Goal: Information Seeking & Learning: Learn about a topic

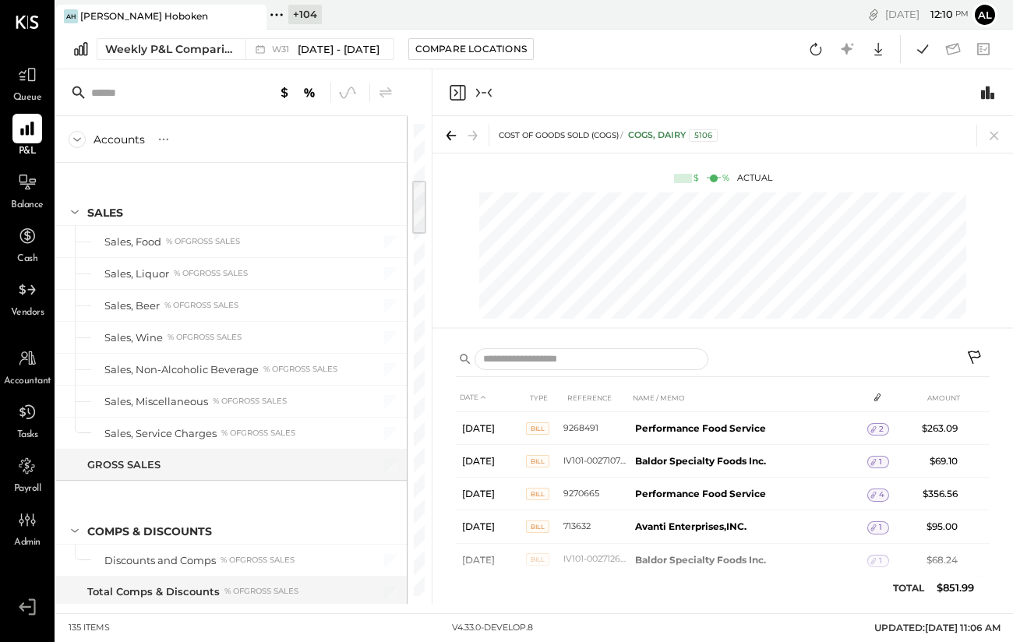
scroll to position [472, 0]
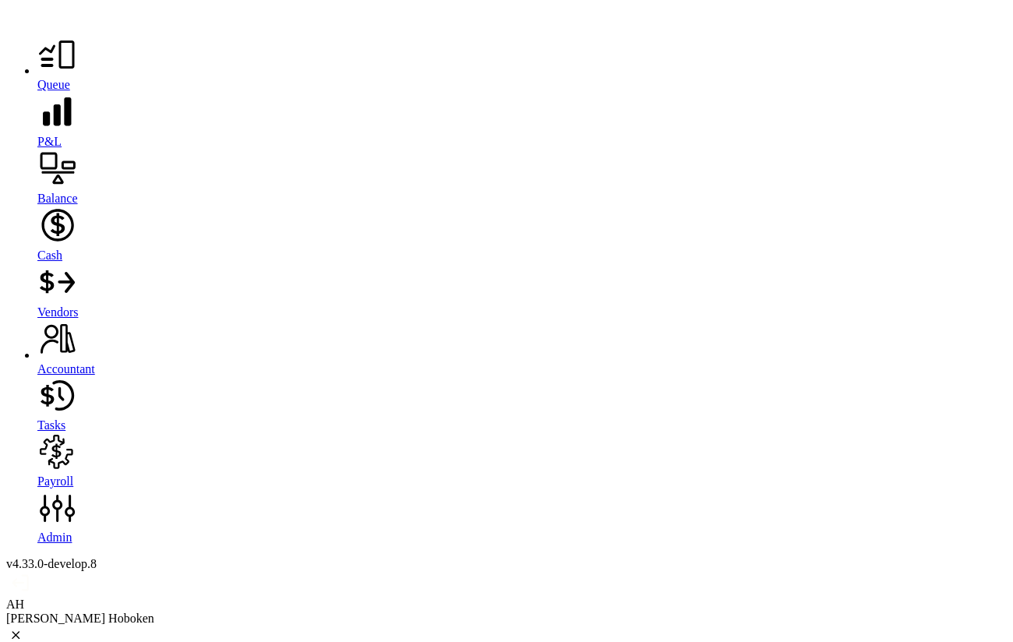
scroll to position [512, 0]
click at [43, 126] on icon at bounding box center [57, 111] width 28 height 28
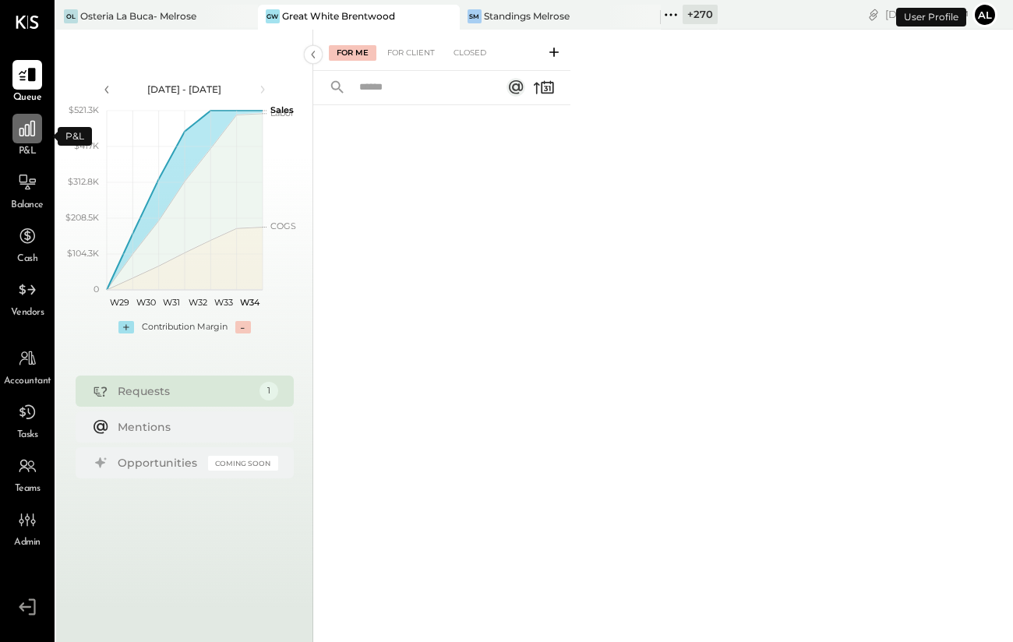
click at [27, 134] on icon at bounding box center [27, 128] width 20 height 20
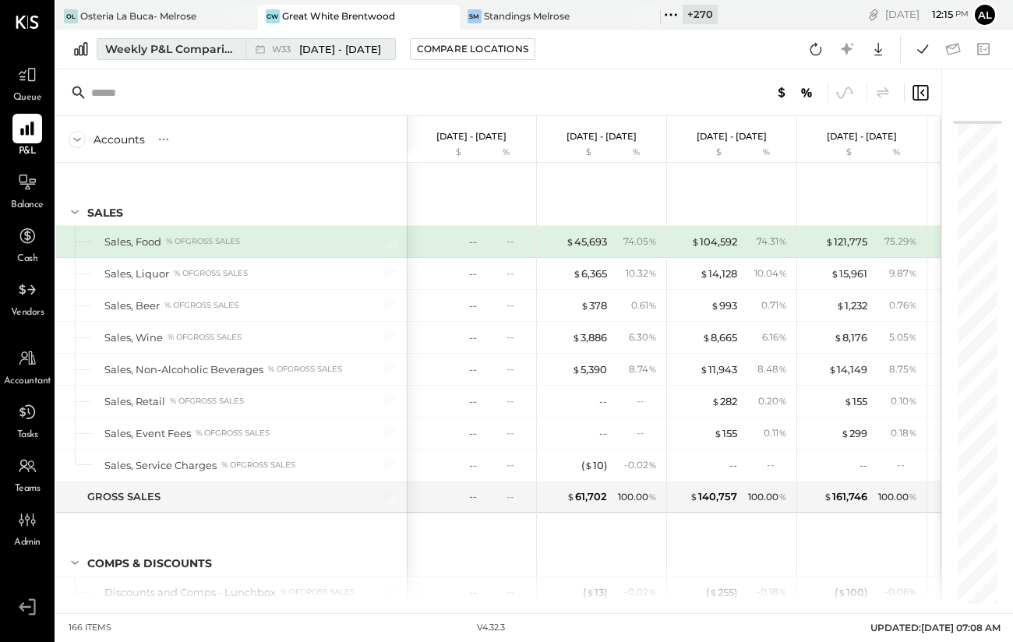
click at [356, 55] on span "Aug 11 - 17, 2025" at bounding box center [340, 49] width 82 height 15
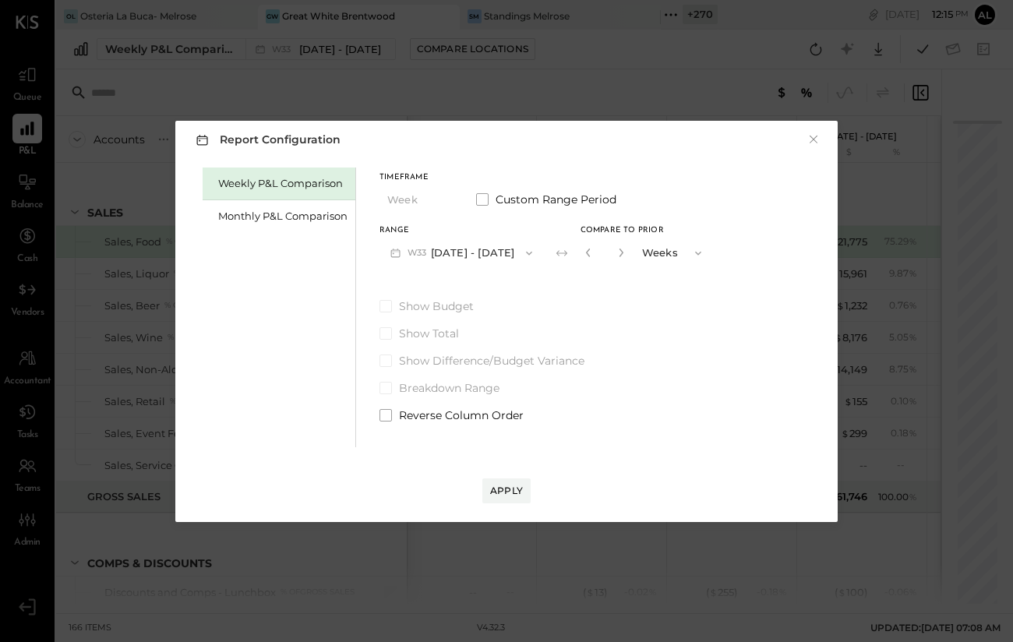
click at [500, 249] on button "W33 Aug 11 - 17, 2025" at bounding box center [462, 253] width 164 height 29
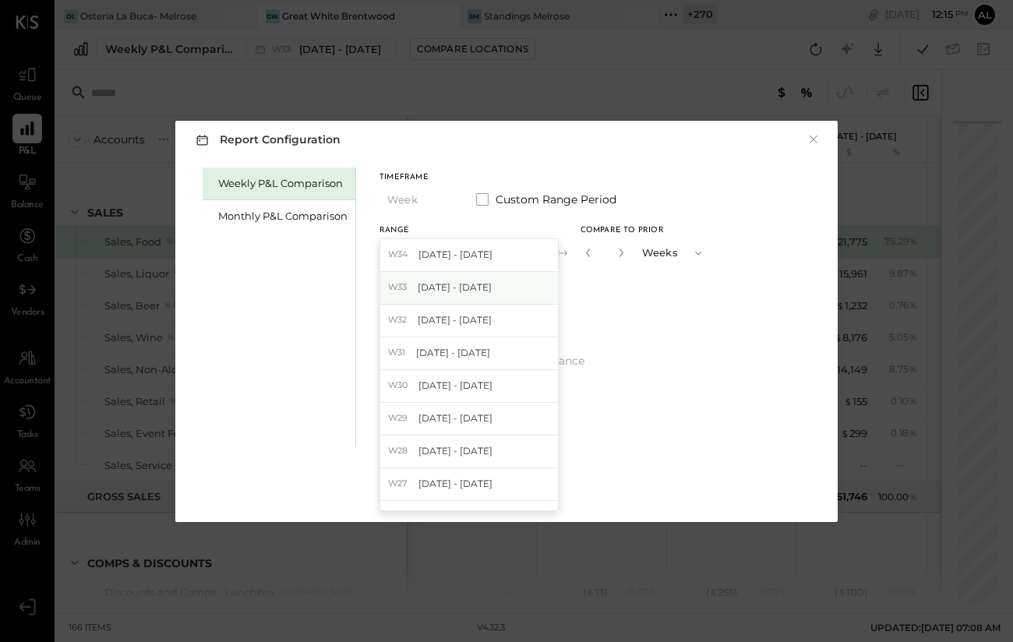
click at [500, 294] on div "W33 Aug 11 - 17, 2025" at bounding box center [469, 288] width 178 height 33
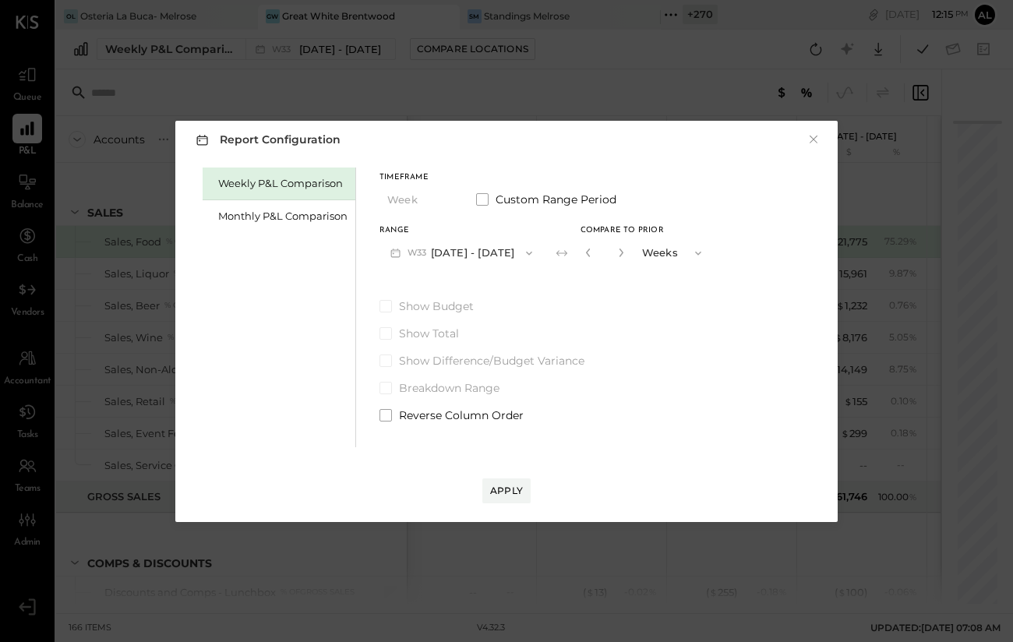
click at [470, 252] on button "W33 Aug 11 - 17, 2025" at bounding box center [462, 253] width 164 height 29
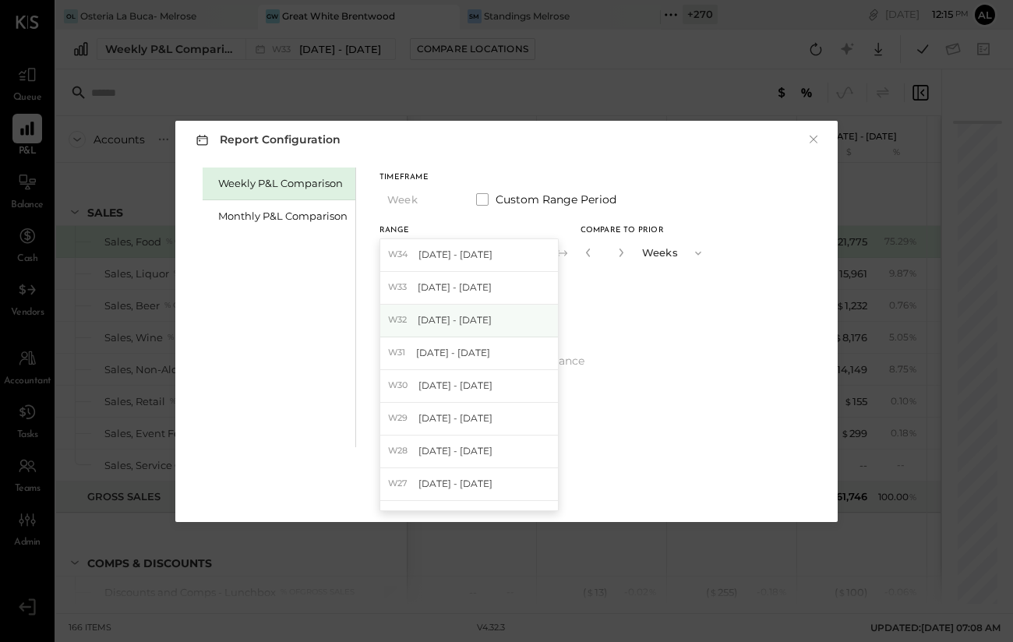
click at [452, 316] on span "Aug 4 - 10, 2025" at bounding box center [455, 319] width 74 height 13
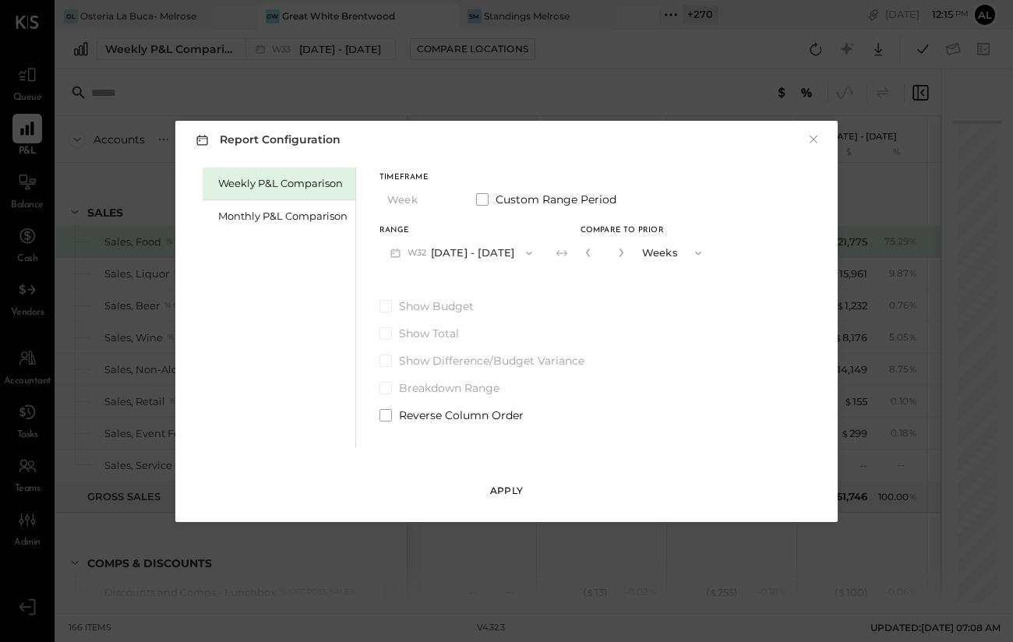
click at [507, 487] on div "Apply" at bounding box center [506, 490] width 33 height 13
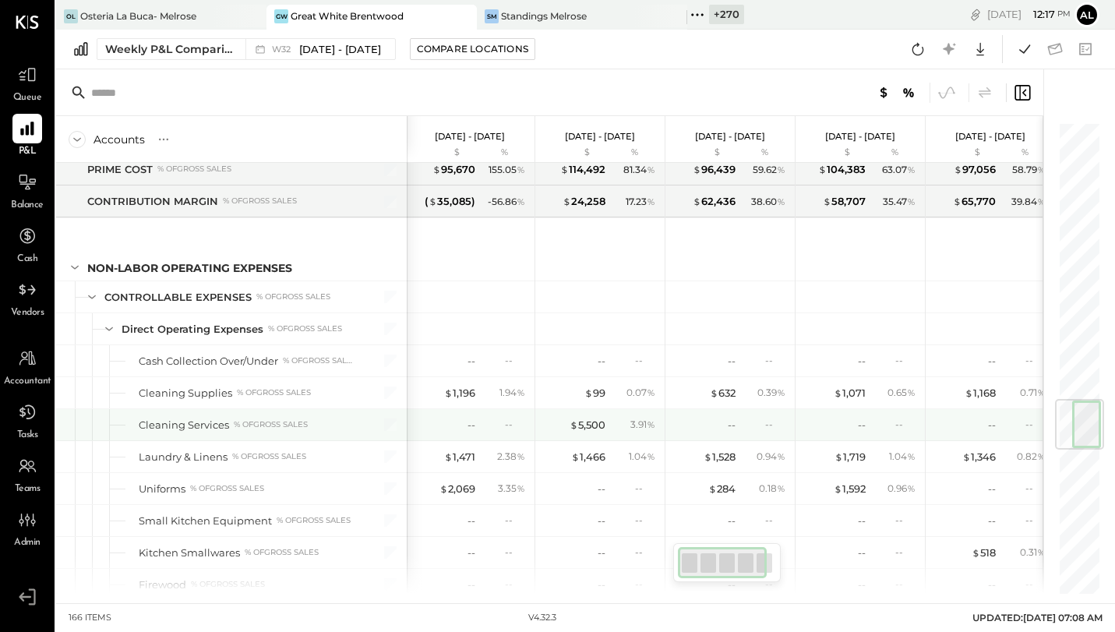
scroll to position [2374, 0]
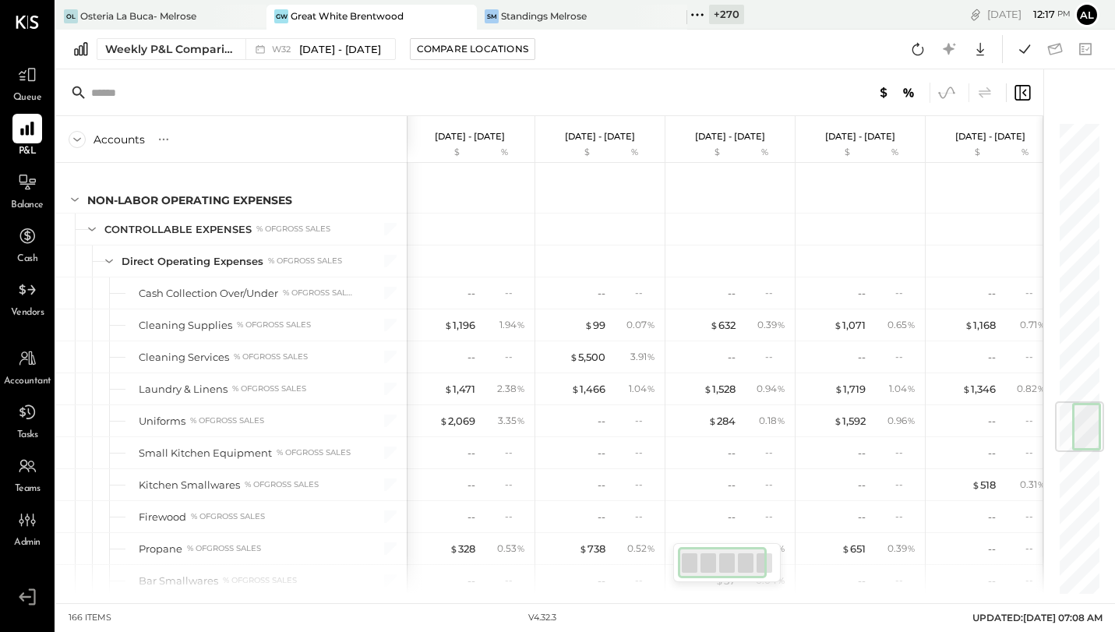
click at [943, 94] on icon at bounding box center [947, 93] width 20 height 20
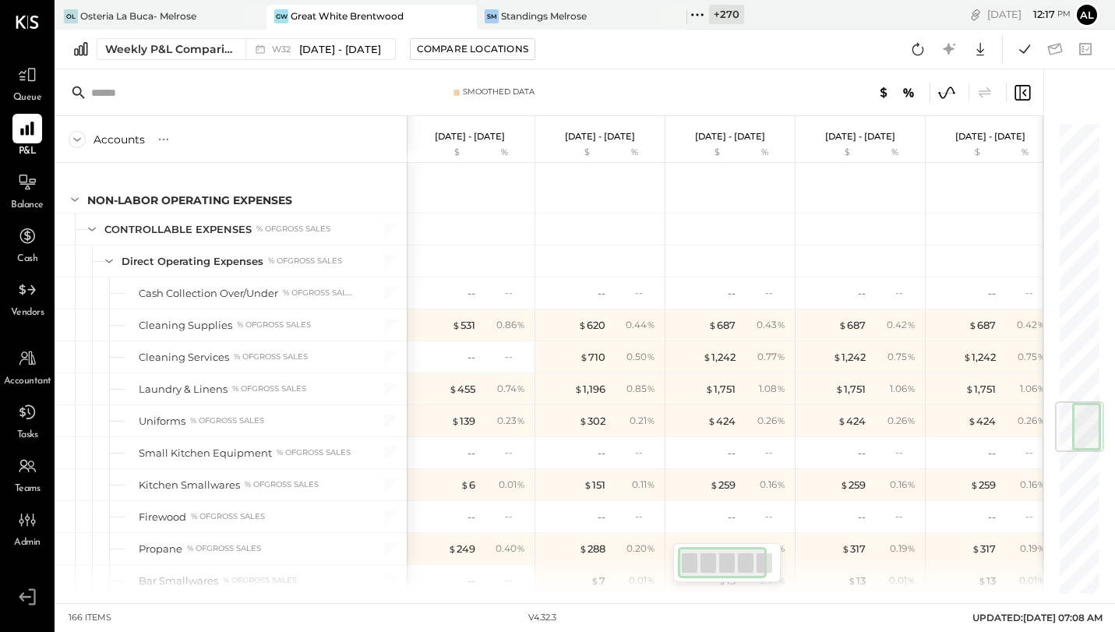
click at [949, 90] on icon at bounding box center [947, 93] width 20 height 20
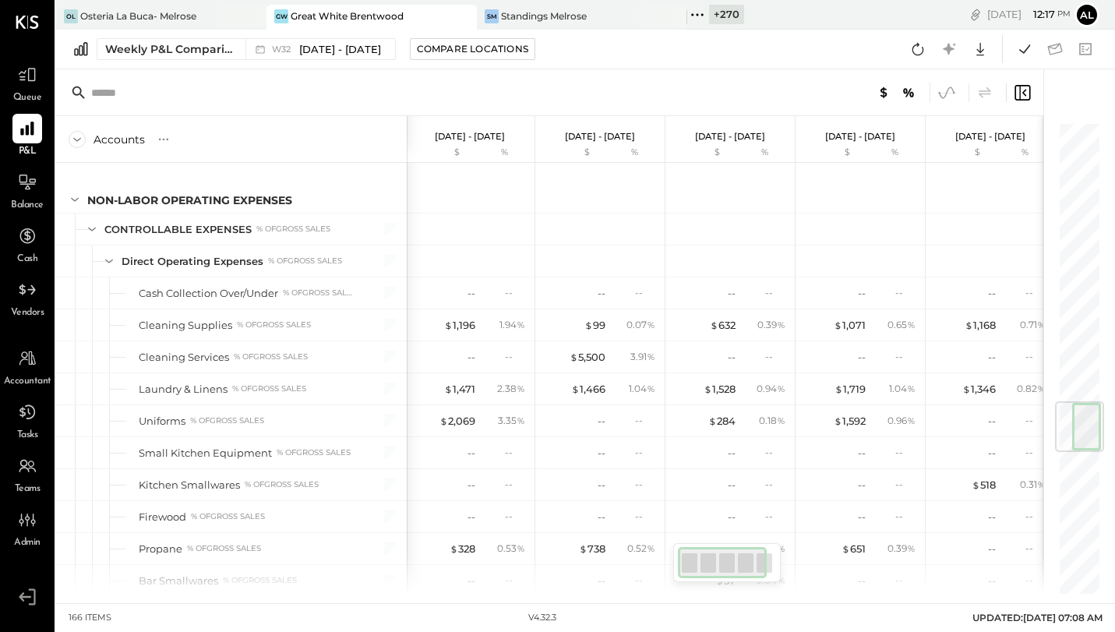
click at [947, 93] on icon at bounding box center [947, 93] width 20 height 20
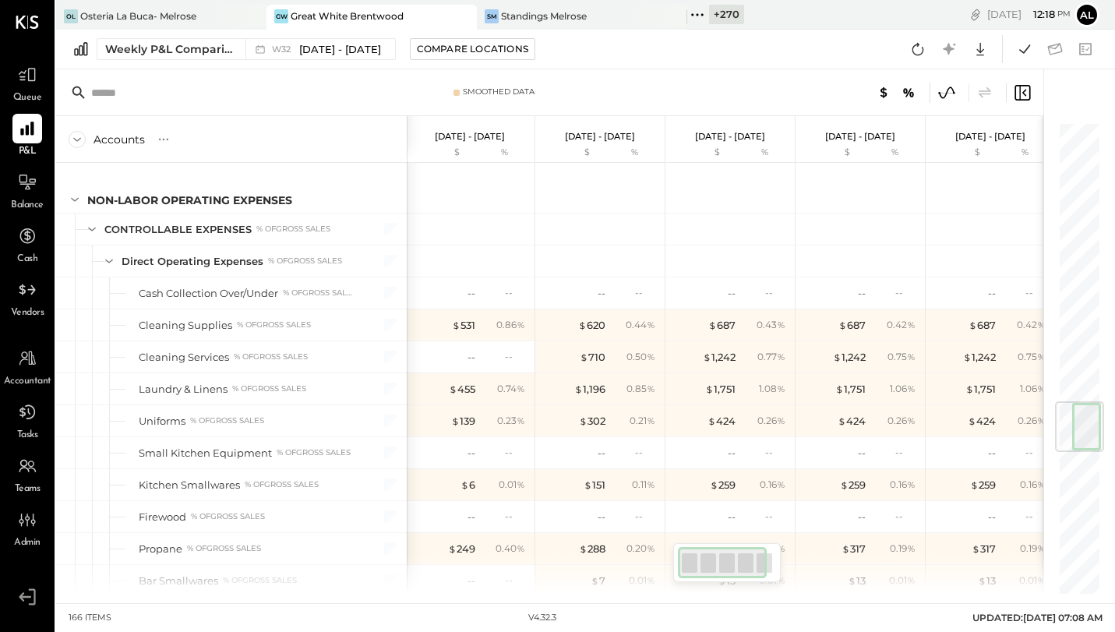
click at [942, 97] on icon at bounding box center [947, 93] width 20 height 20
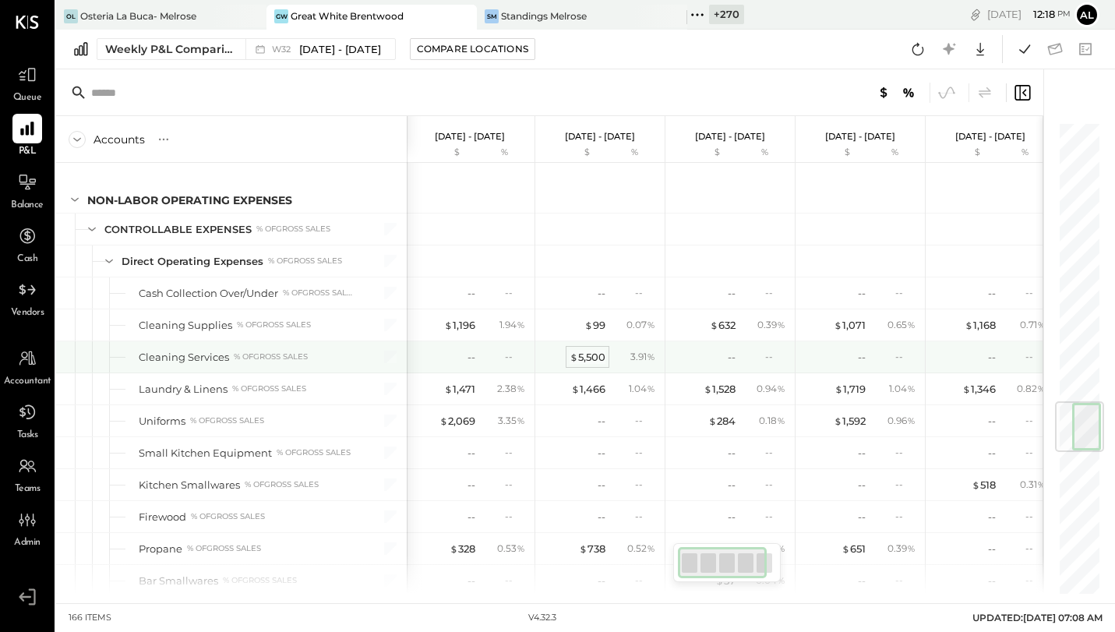
click at [586, 360] on div "$ 5,500" at bounding box center [588, 357] width 36 height 15
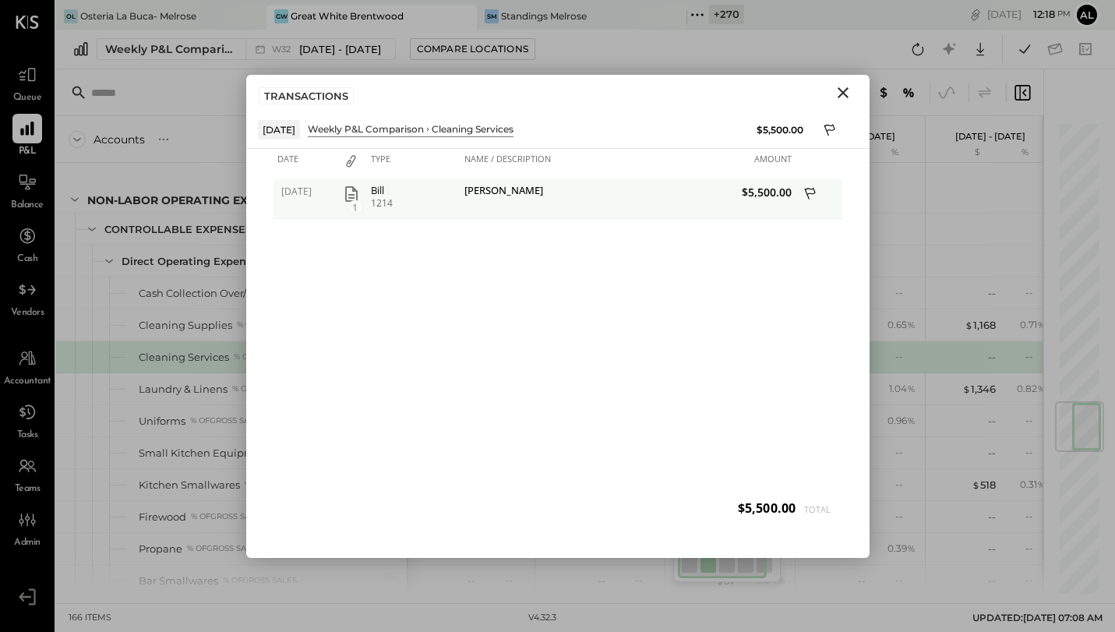
click at [352, 193] on icon "button" at bounding box center [351, 194] width 12 height 16
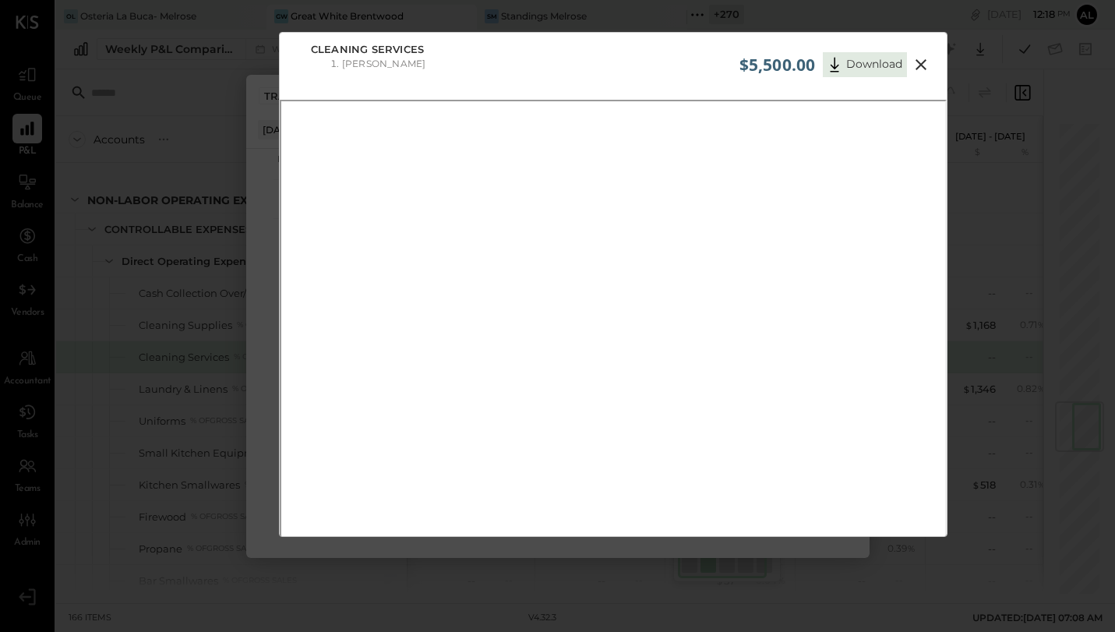
click at [922, 65] on icon at bounding box center [921, 64] width 11 height 11
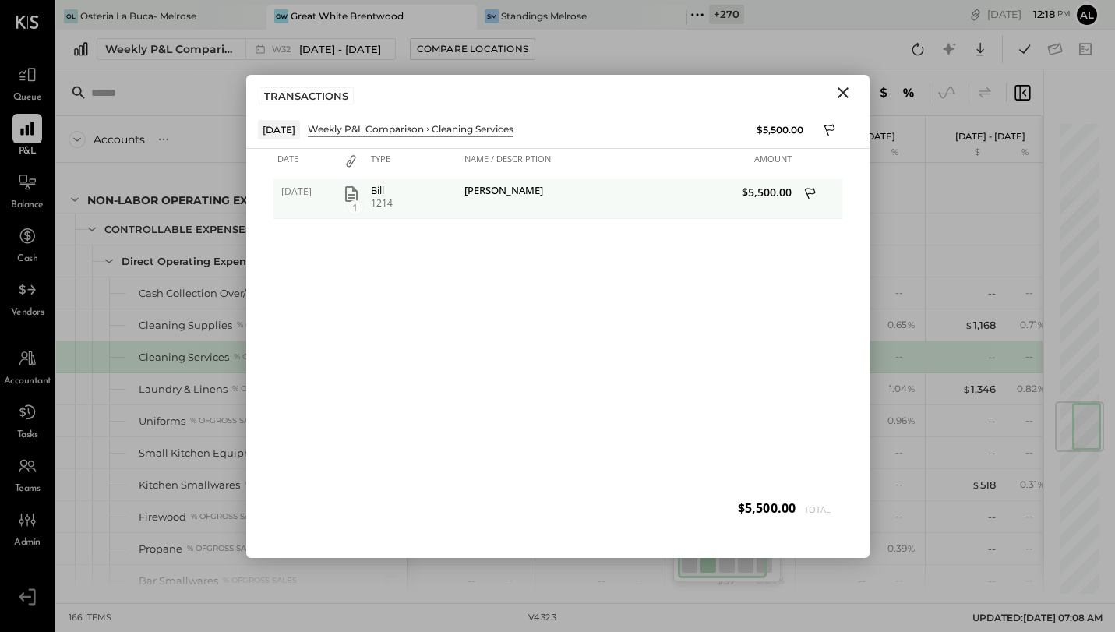
click at [811, 193] on icon at bounding box center [809, 193] width 11 height 12
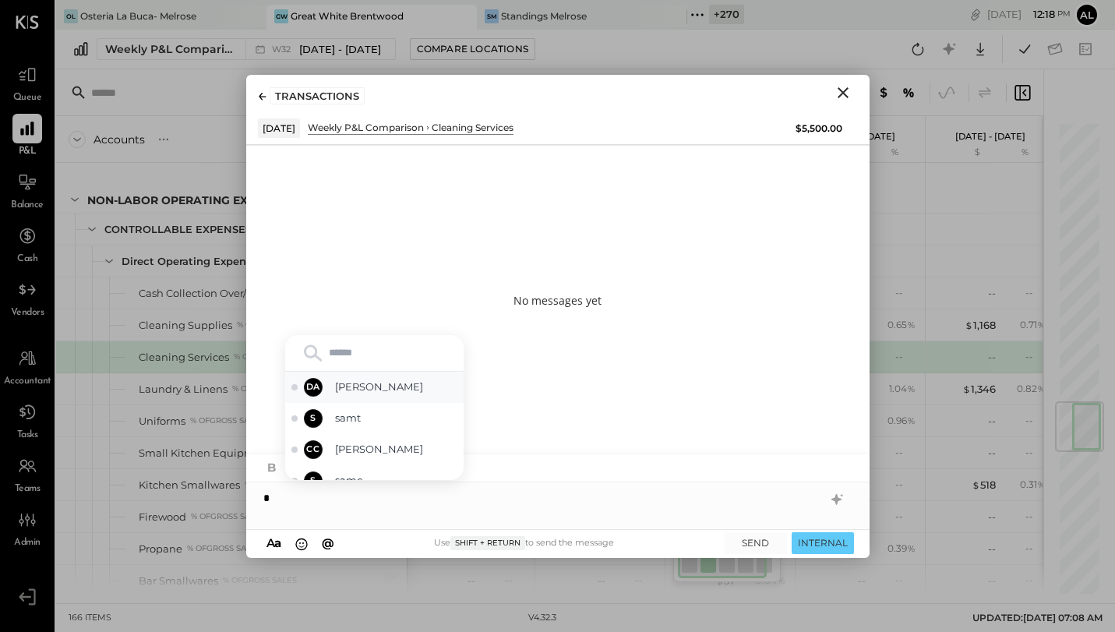
click at [356, 391] on span "Derek Arnette" at bounding box center [396, 387] width 122 height 15
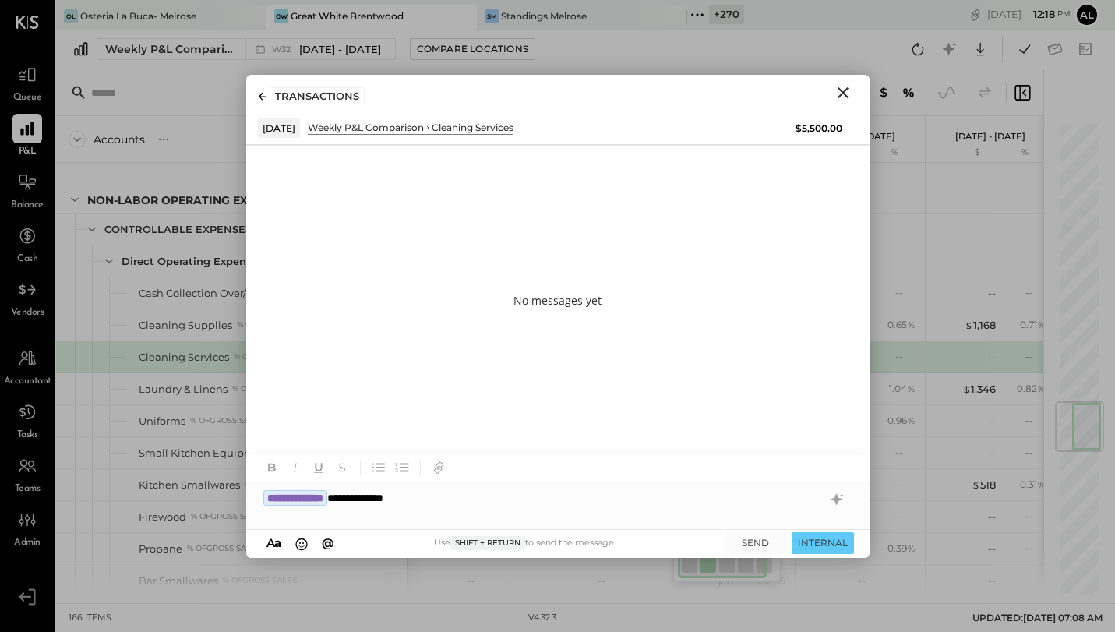
click at [847, 89] on icon "Close" at bounding box center [843, 92] width 19 height 19
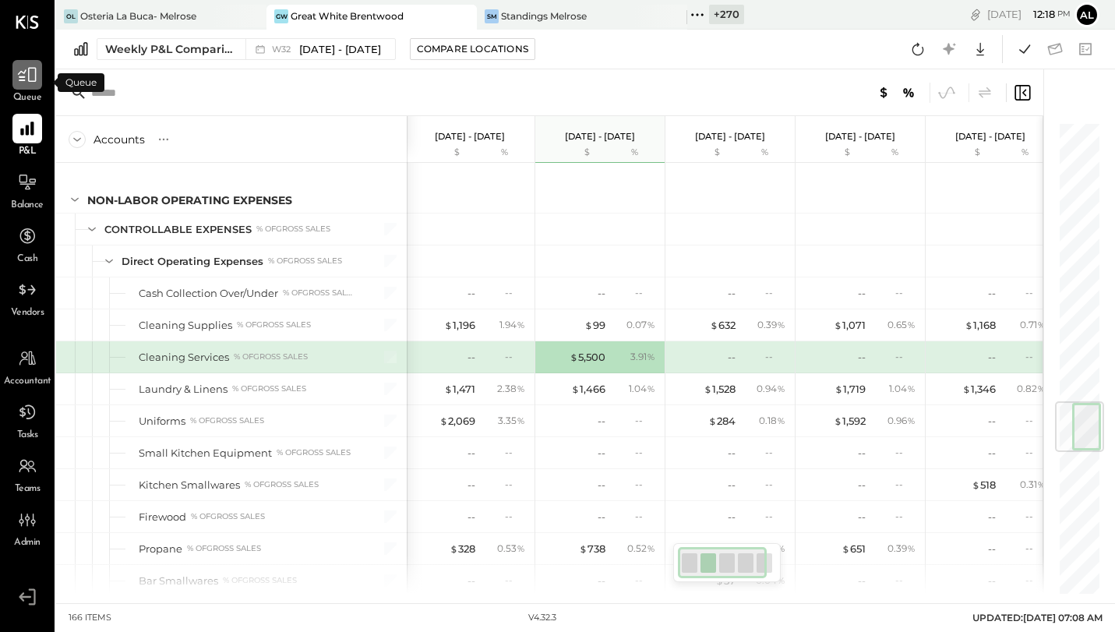
click at [27, 80] on icon at bounding box center [27, 75] width 20 height 20
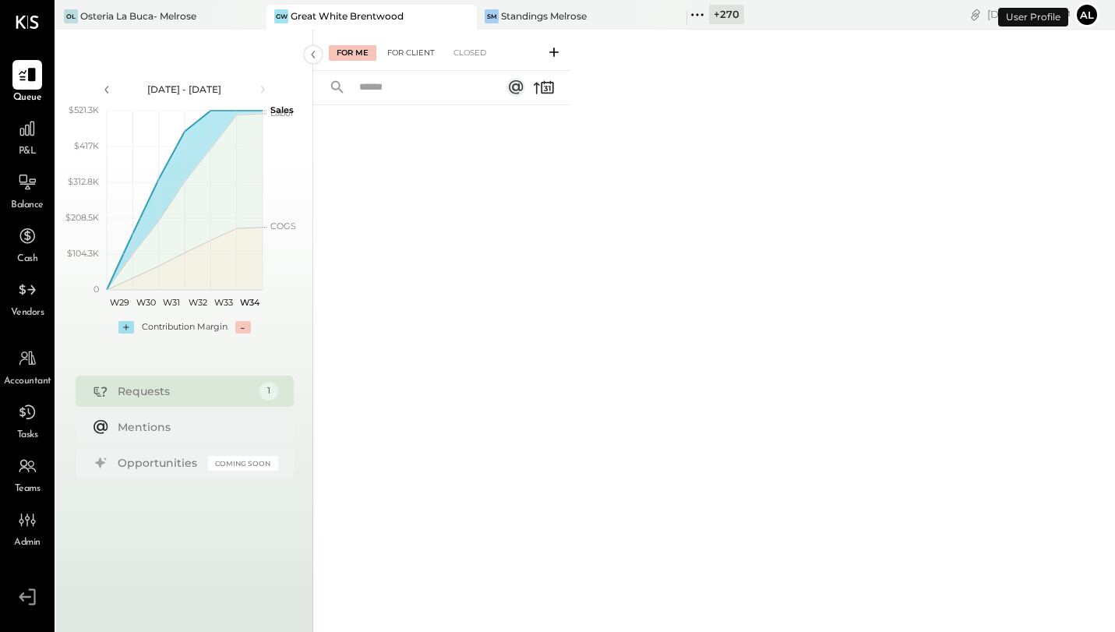
click at [407, 49] on div "For Client" at bounding box center [411, 53] width 63 height 16
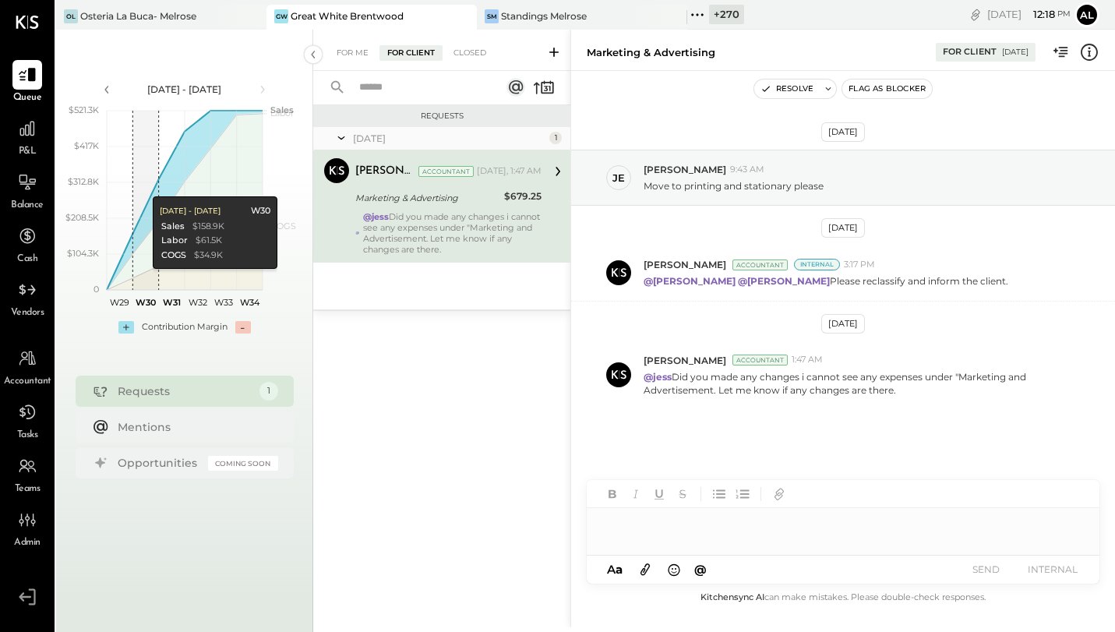
click at [141, 444] on div "Requests 1 Mentions Opportunities Coming Soon" at bounding box center [185, 430] width 218 height 108
click at [141, 433] on div "Mentions" at bounding box center [194, 427] width 153 height 16
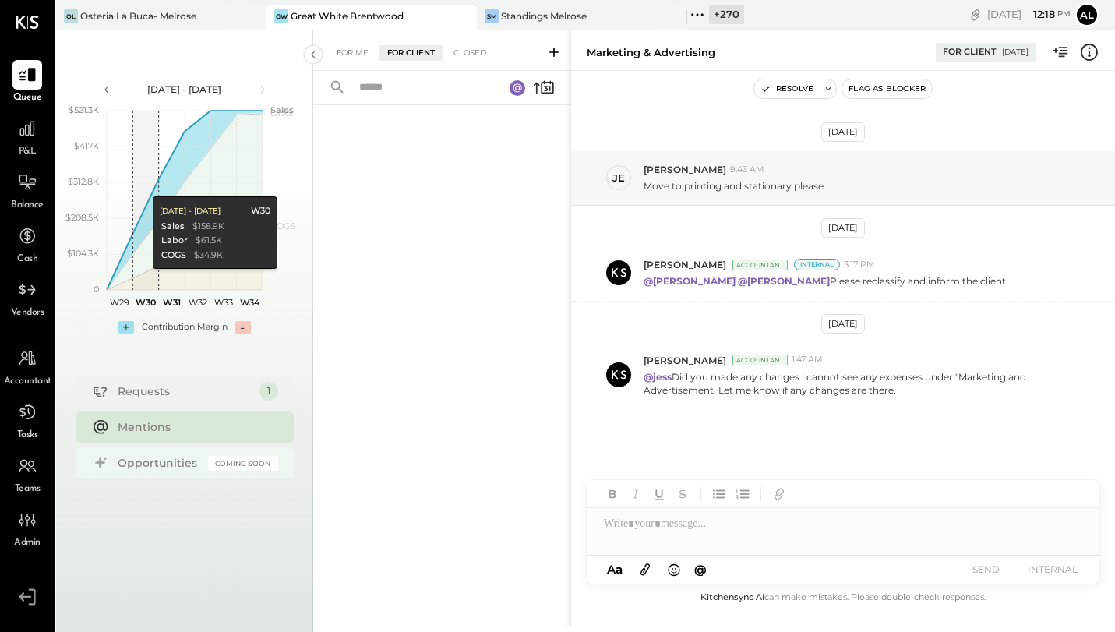
click at [135, 467] on div "Opportunities" at bounding box center [159, 463] width 83 height 16
click at [22, 138] on icon at bounding box center [27, 128] width 20 height 20
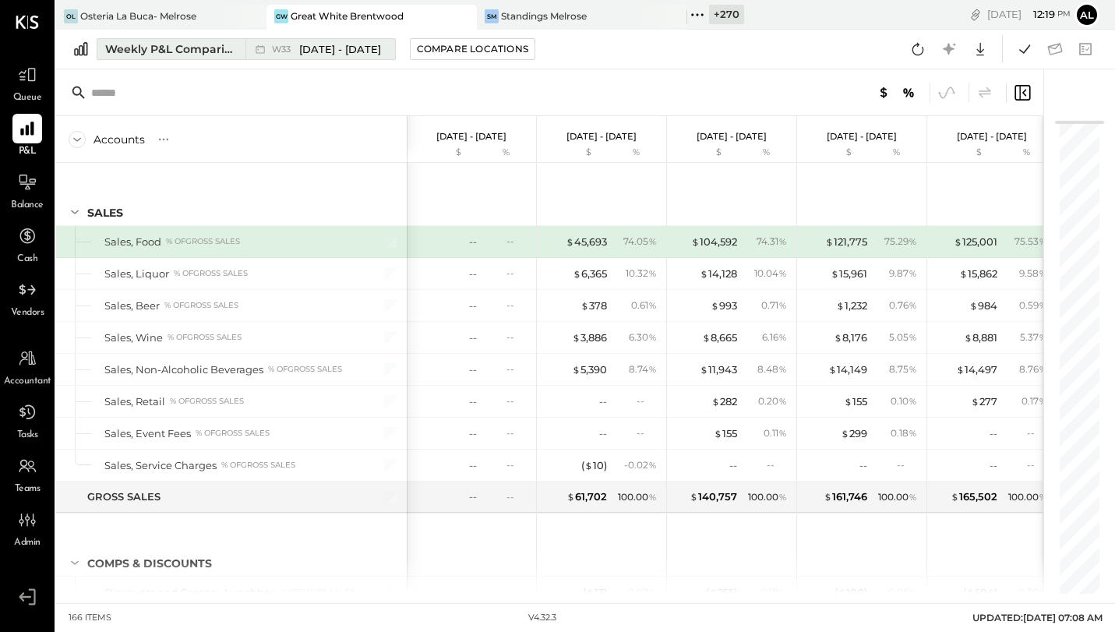
click at [320, 48] on span "Aug 11 - 17, 2025" at bounding box center [340, 49] width 82 height 15
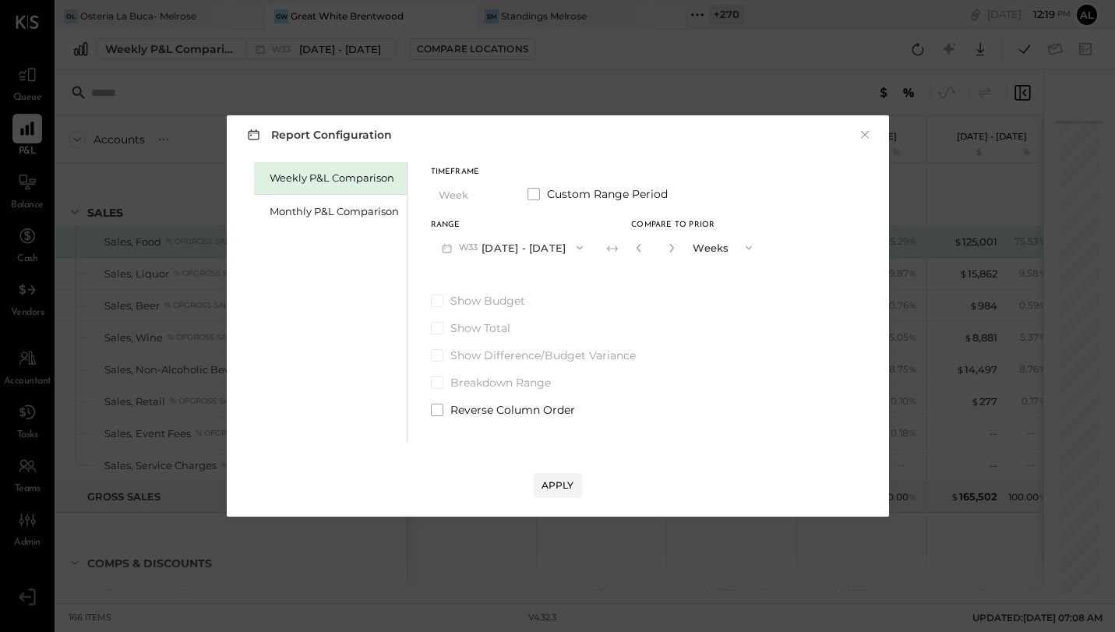
click at [553, 249] on button "W33 Aug 11 - 17, 2025" at bounding box center [513, 247] width 164 height 29
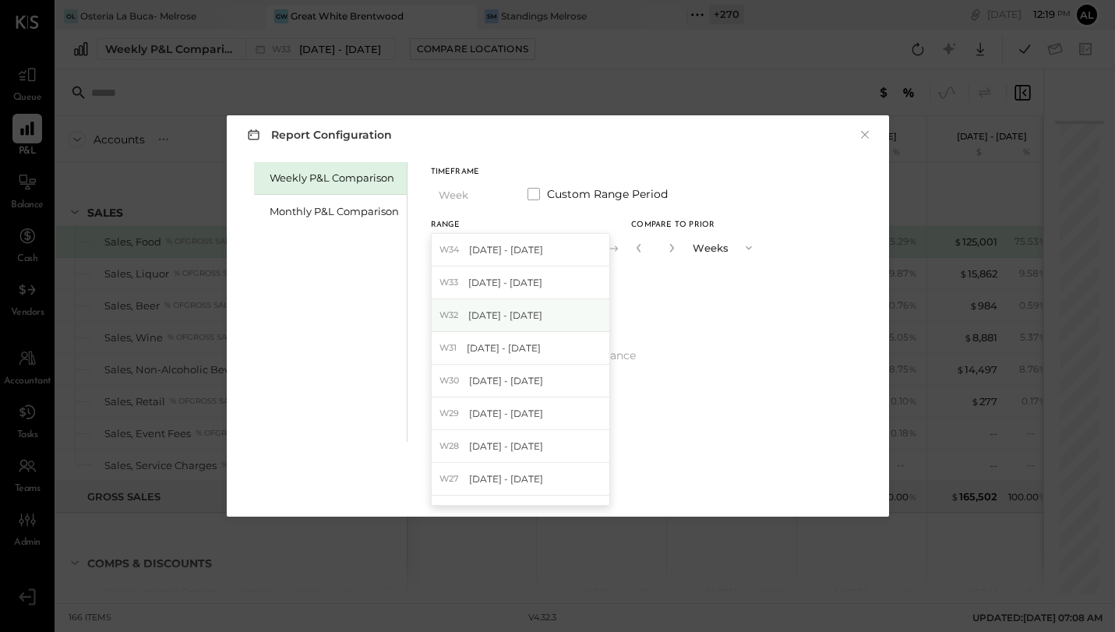
click at [524, 312] on span "Aug 4 - 10, 2025" at bounding box center [505, 315] width 74 height 13
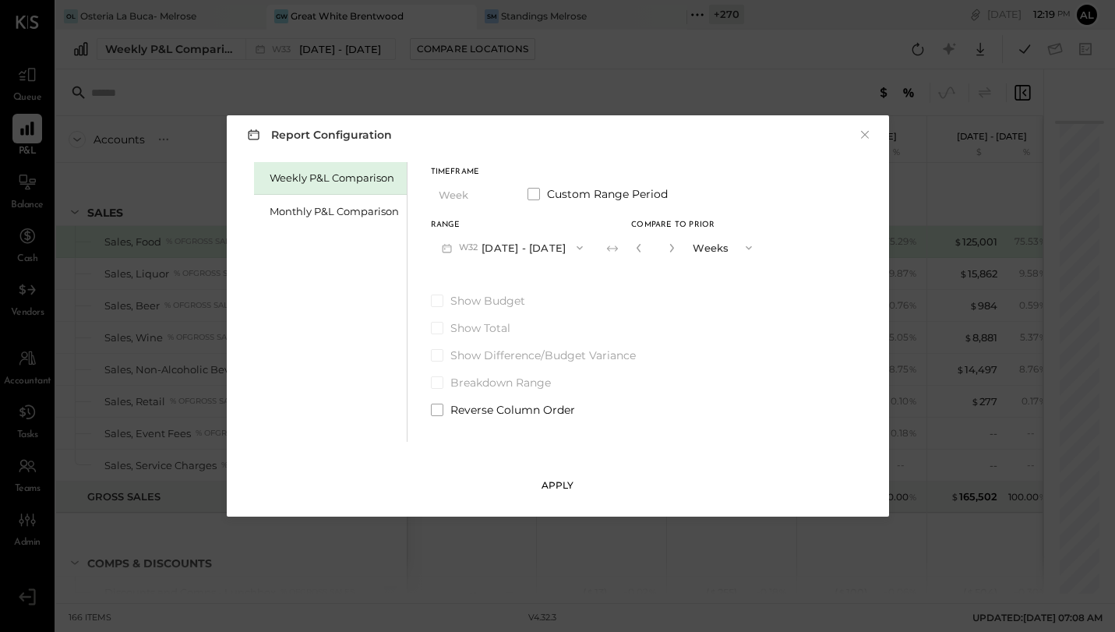
click at [563, 483] on div "Apply" at bounding box center [558, 485] width 33 height 13
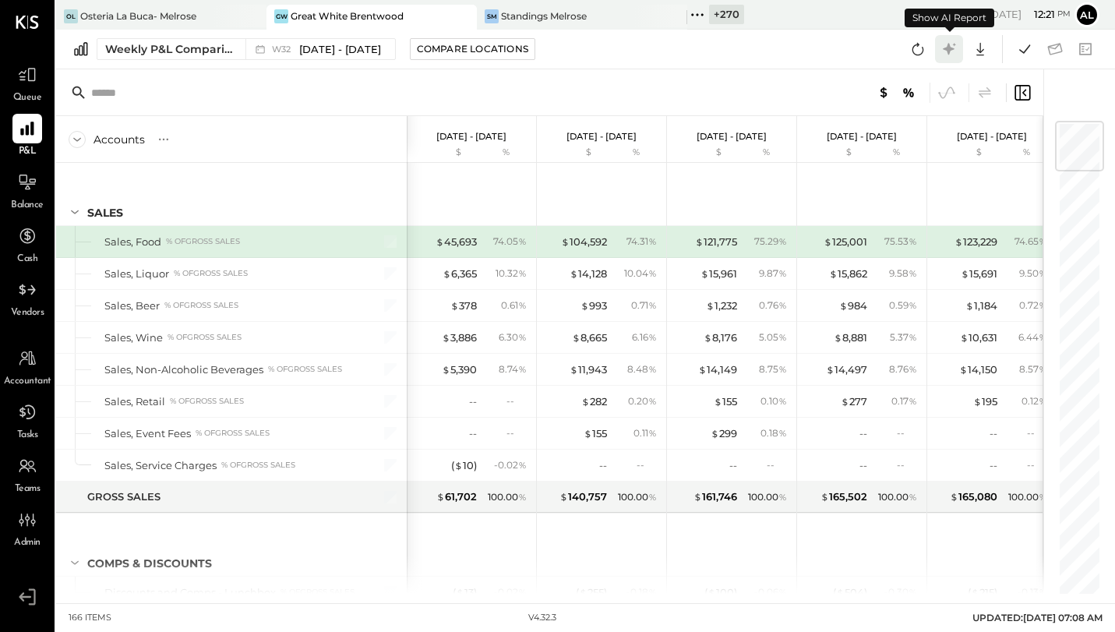
click at [946, 52] on icon at bounding box center [949, 49] width 20 height 20
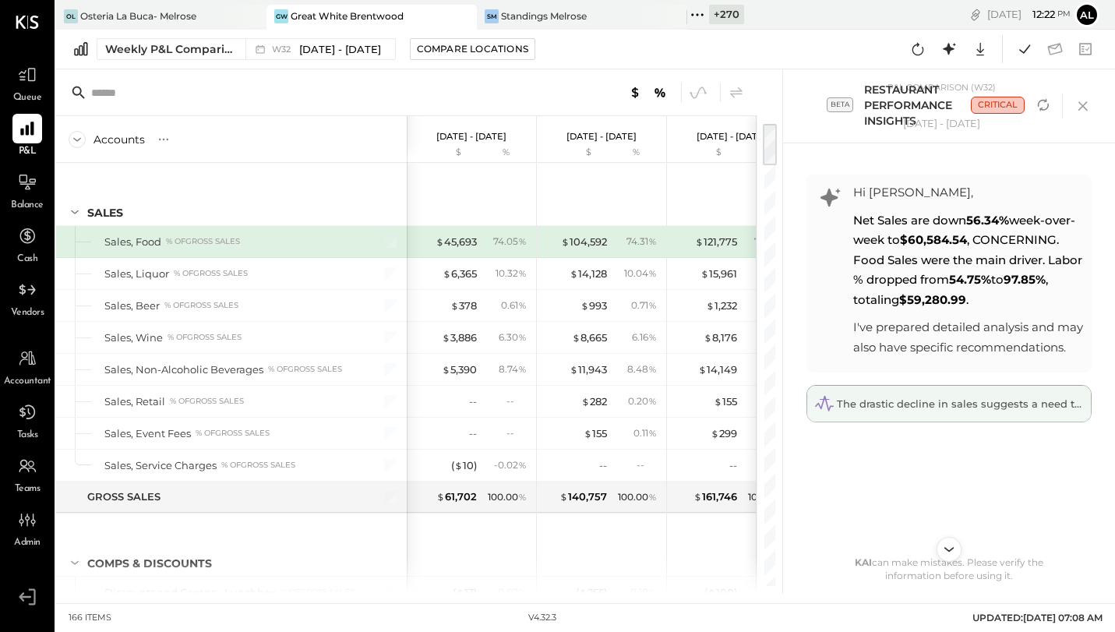
click at [989, 410] on span "The drastic decline in sales suggests a need to evaluate operational strategies." at bounding box center [1041, 404] width 409 height 12
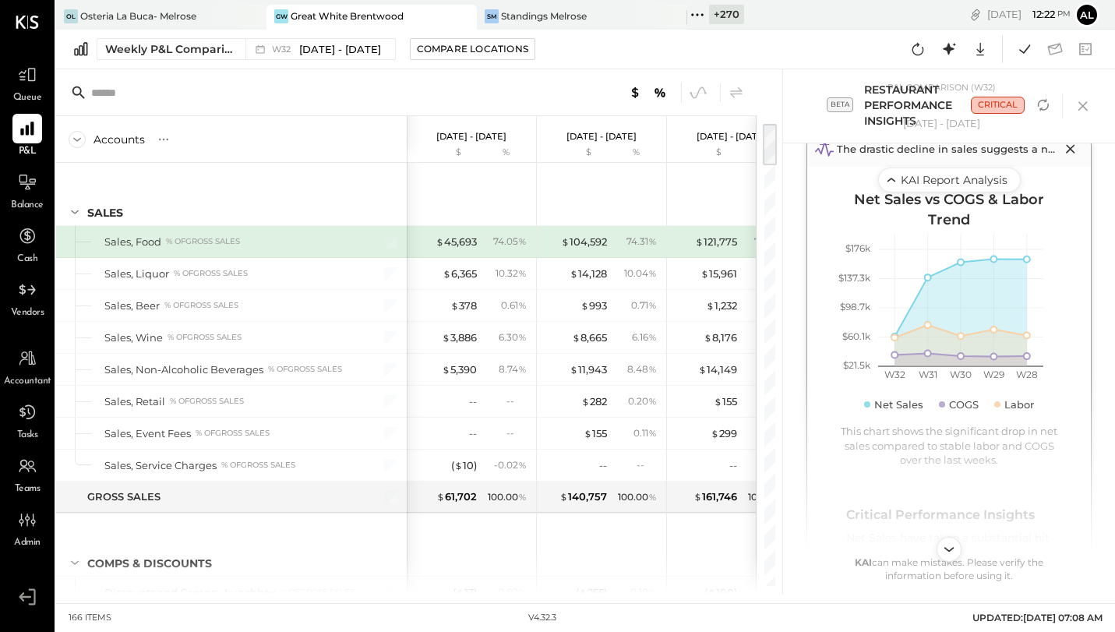
scroll to position [288, 0]
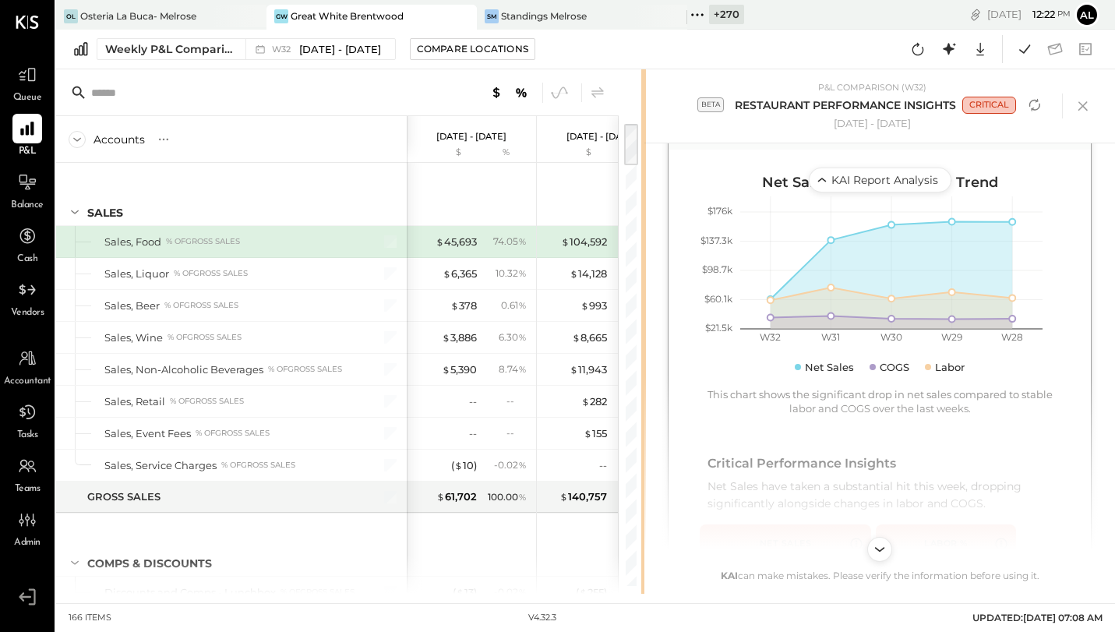
scroll to position [228, 0]
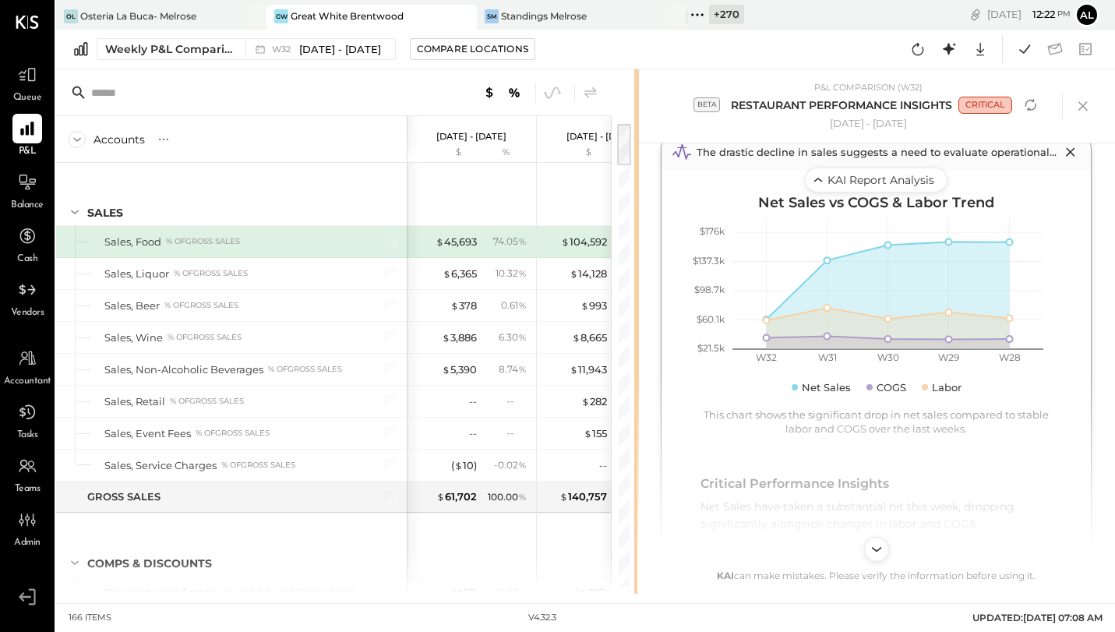
drag, startPoint x: 781, startPoint y: 224, endPoint x: 638, endPoint y: 220, distance: 143.5
click at [638, 220] on div "Accounts S % GL Aug 4 - 10, 2025 $ % Jul 28 - Aug 3, 2025 $ % Jul 21 - 27, 2025…" at bounding box center [585, 331] width 1059 height 525
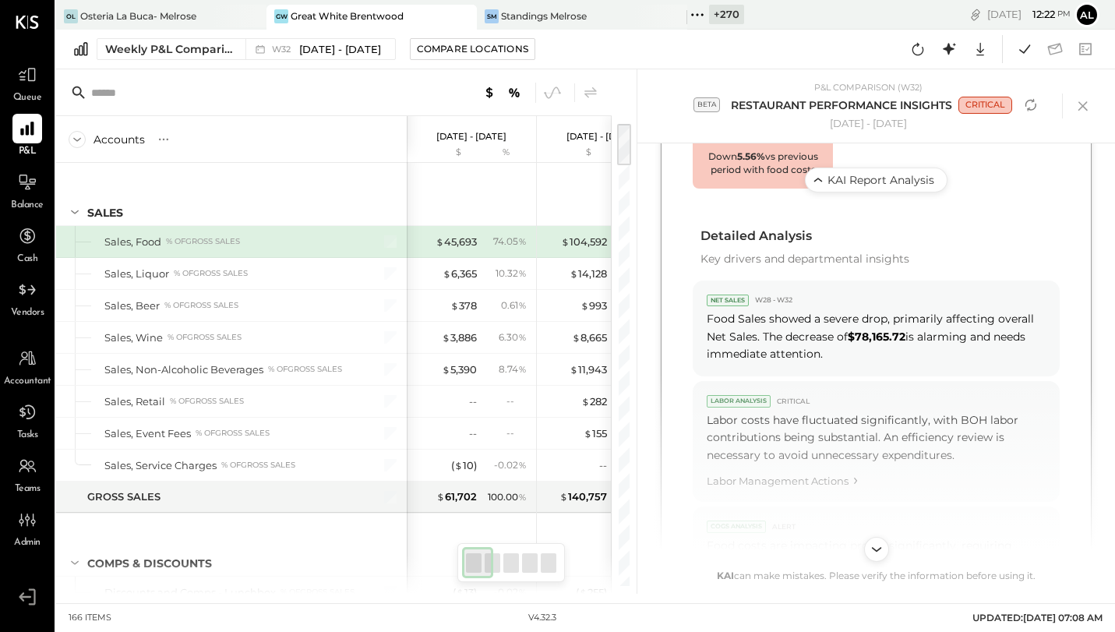
scroll to position [802, 0]
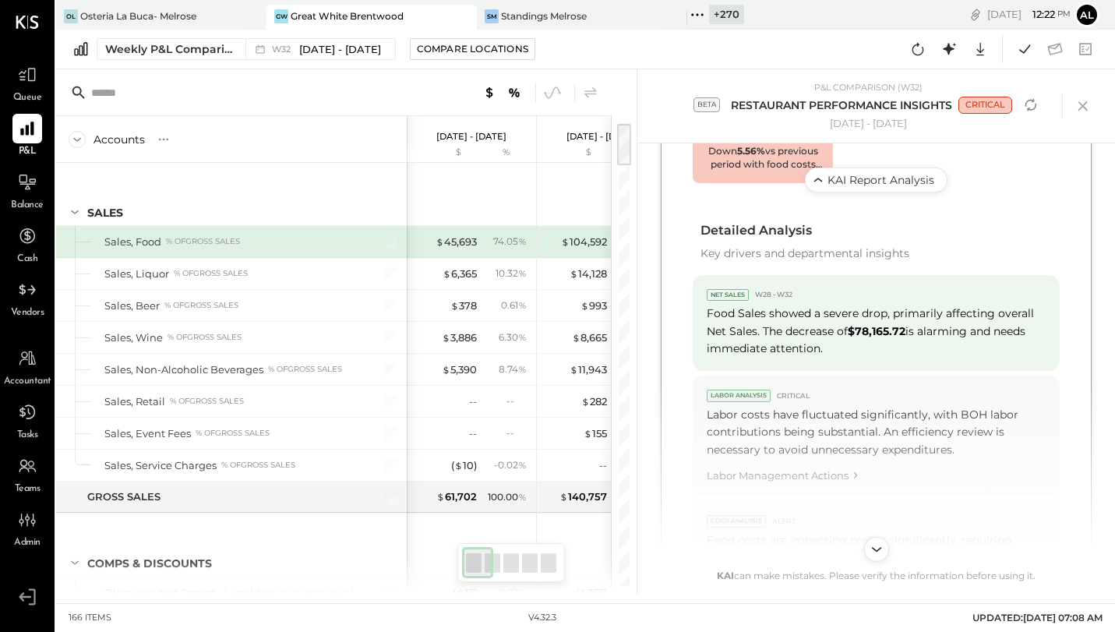
click at [897, 341] on div "Food Sales showed a severe drop, primarily affecting overall Net Sales. The dec…" at bounding box center [876, 331] width 339 height 52
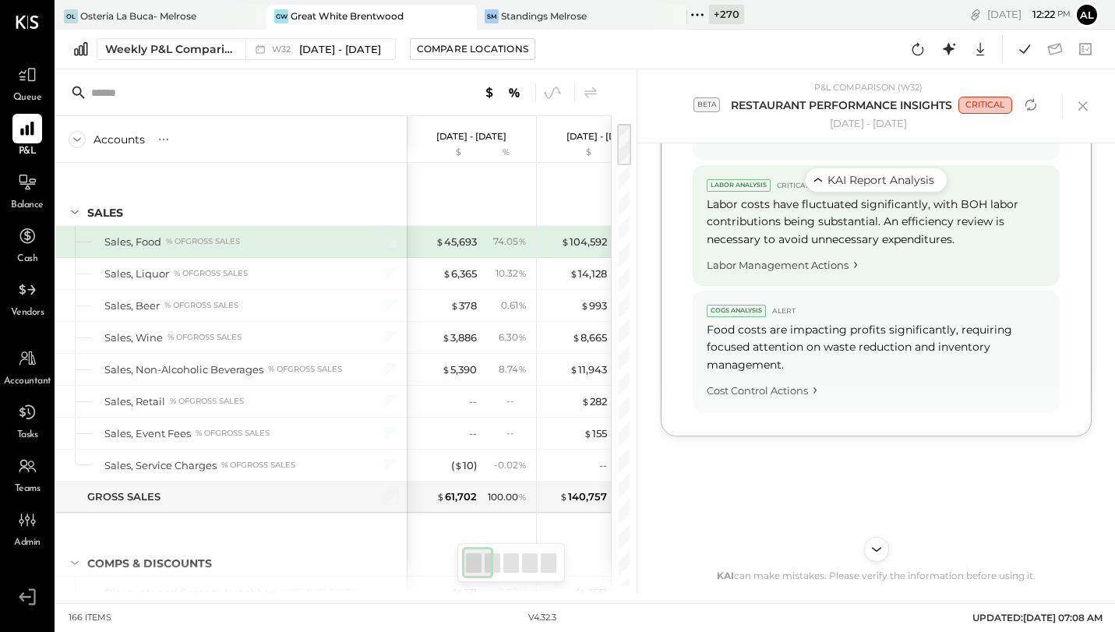
scroll to position [924, 0]
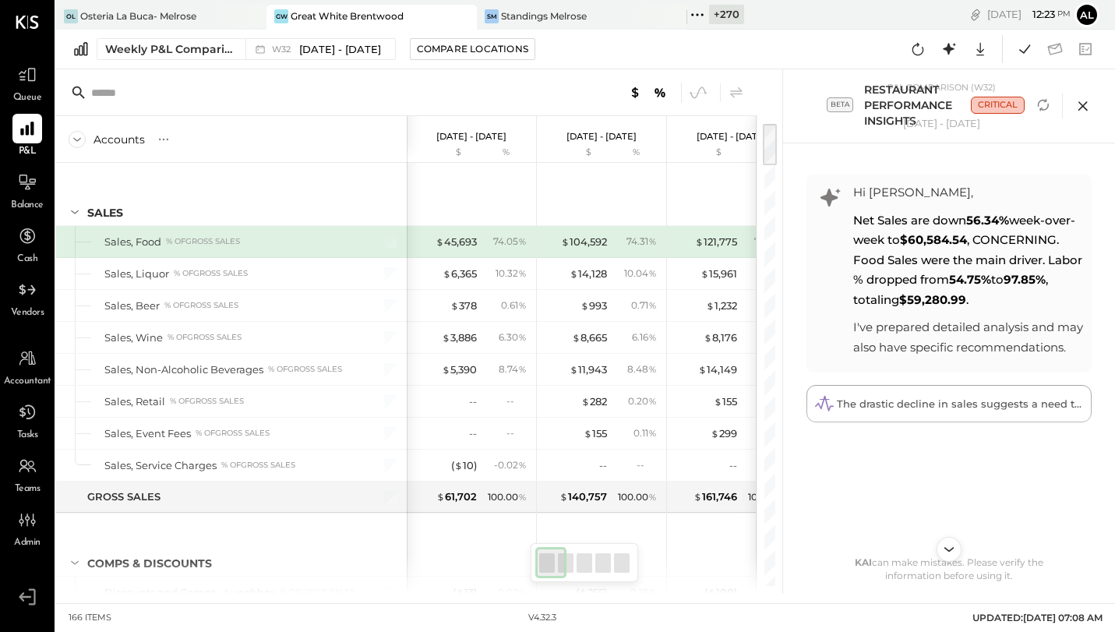
click at [1013, 101] on icon at bounding box center [1083, 105] width 23 height 23
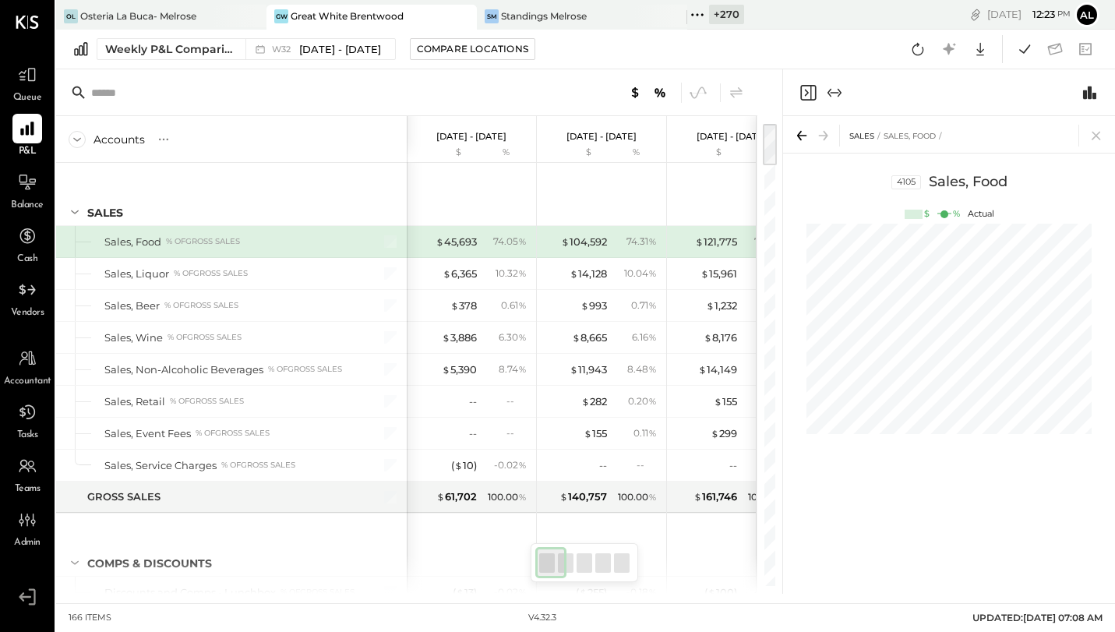
click at [840, 91] on icon "Expand panel (e)" at bounding box center [840, 92] width 4 height 9
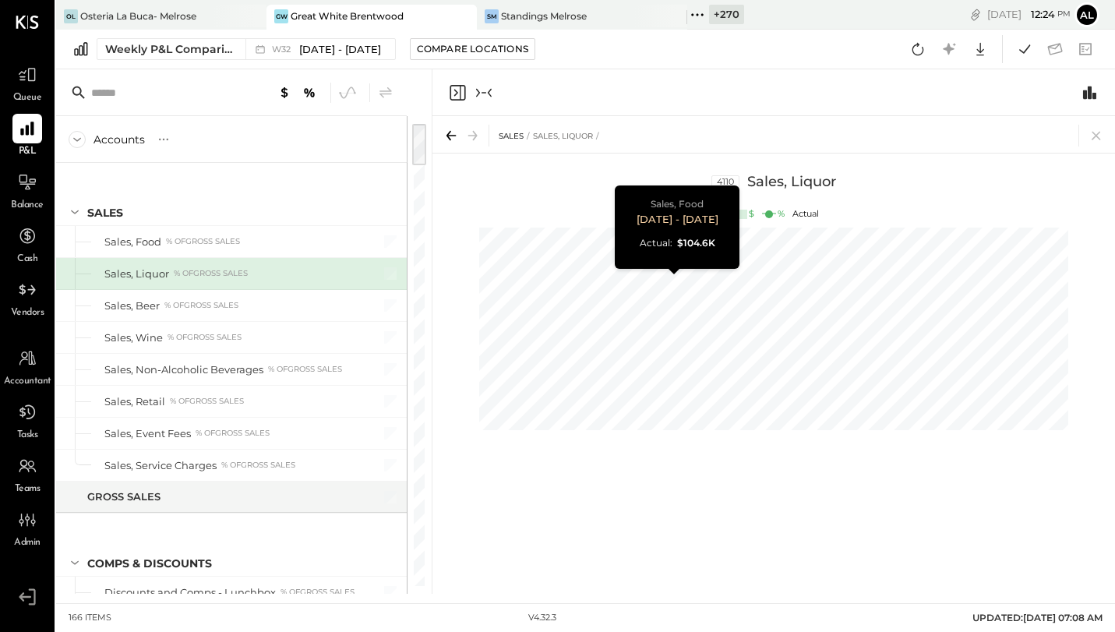
scroll to position [0, 65]
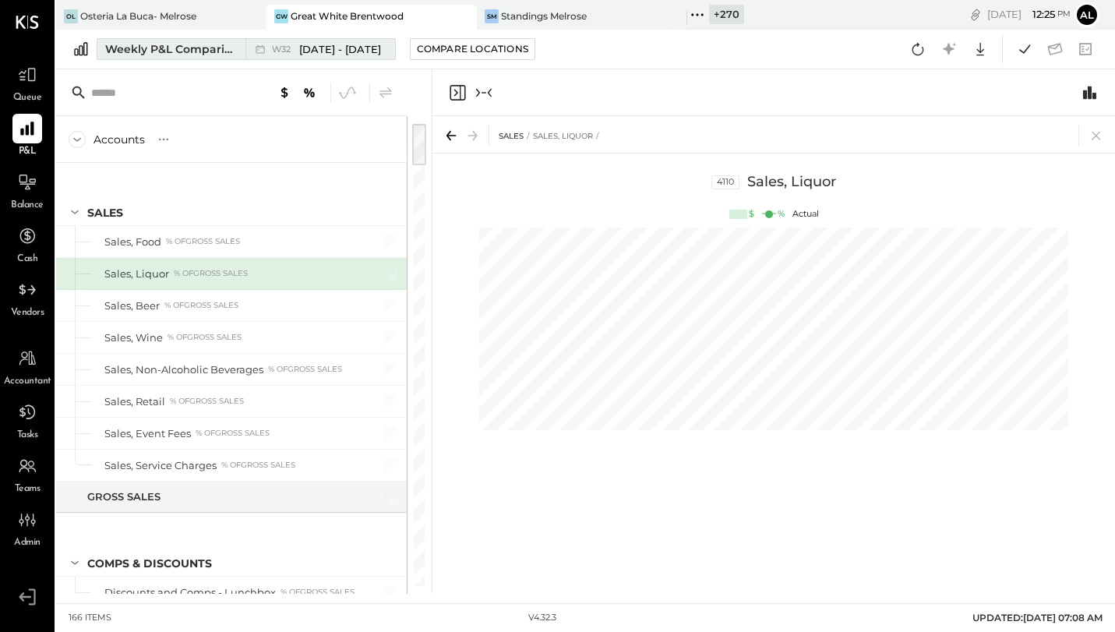
click at [161, 50] on div "Weekly P&L Comparison" at bounding box center [170, 49] width 131 height 16
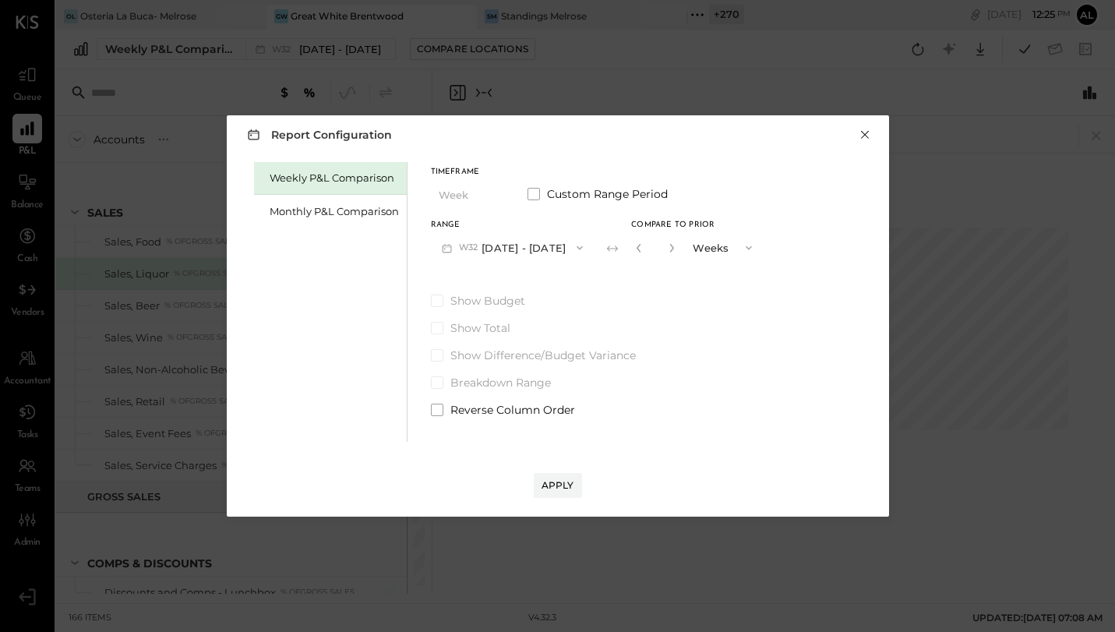
click at [862, 137] on button "×" at bounding box center [865, 135] width 14 height 16
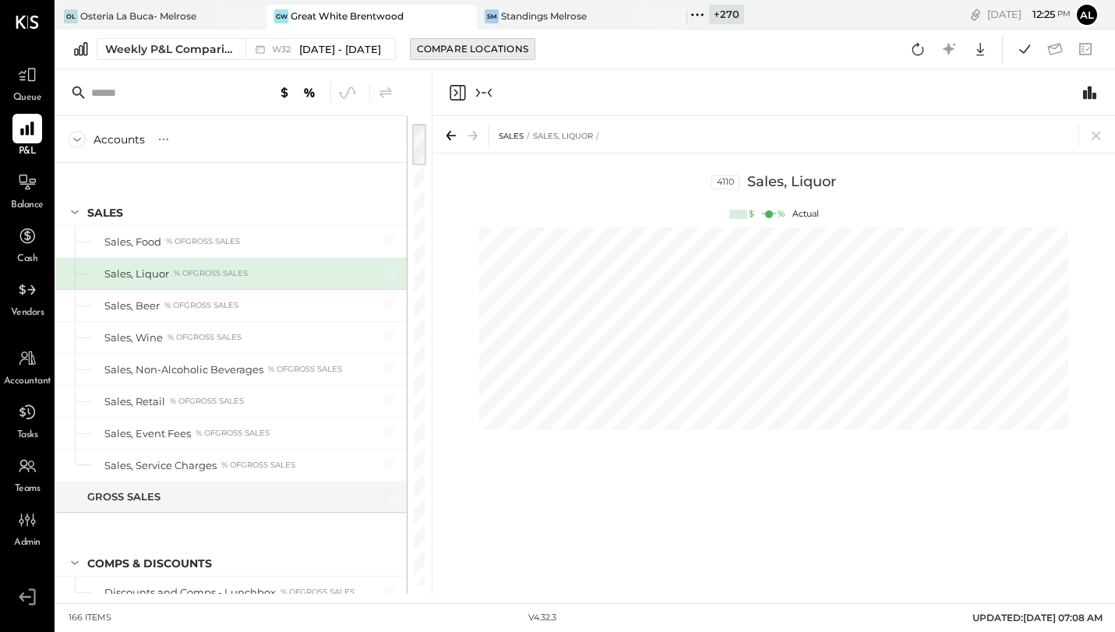
click at [465, 42] on div "Compare Locations" at bounding box center [472, 48] width 111 height 13
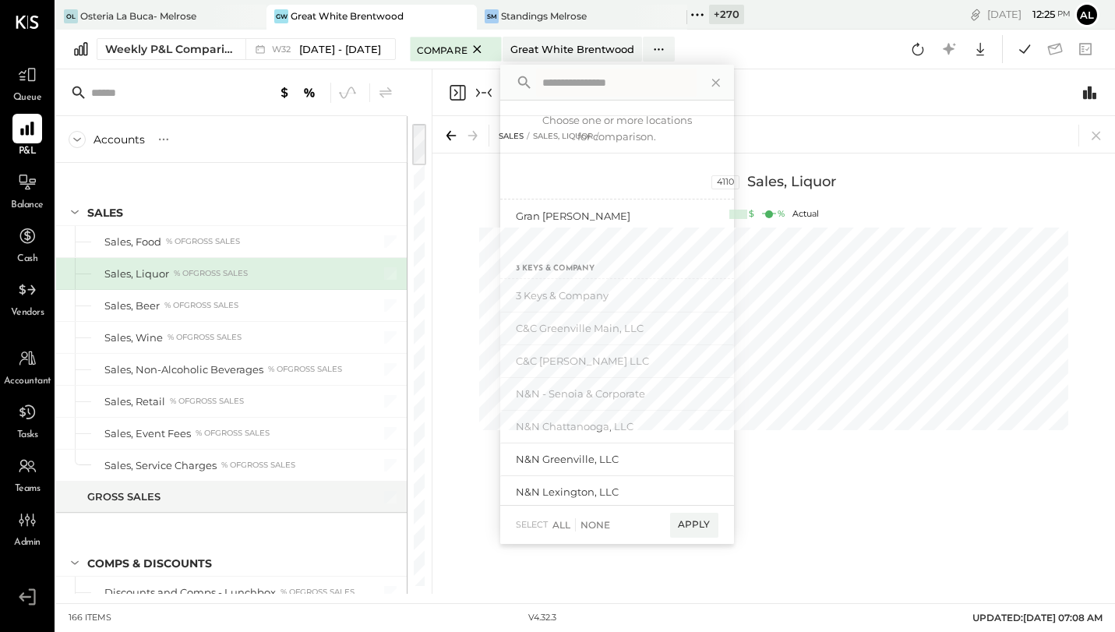
click at [709, 83] on div at bounding box center [774, 92] width 683 height 47
click at [722, 80] on div at bounding box center [774, 92] width 683 height 47
click at [714, 80] on div at bounding box center [774, 92] width 683 height 47
click at [718, 86] on div at bounding box center [774, 92] width 683 height 47
click at [661, 65] on div at bounding box center [617, 83] width 234 height 36
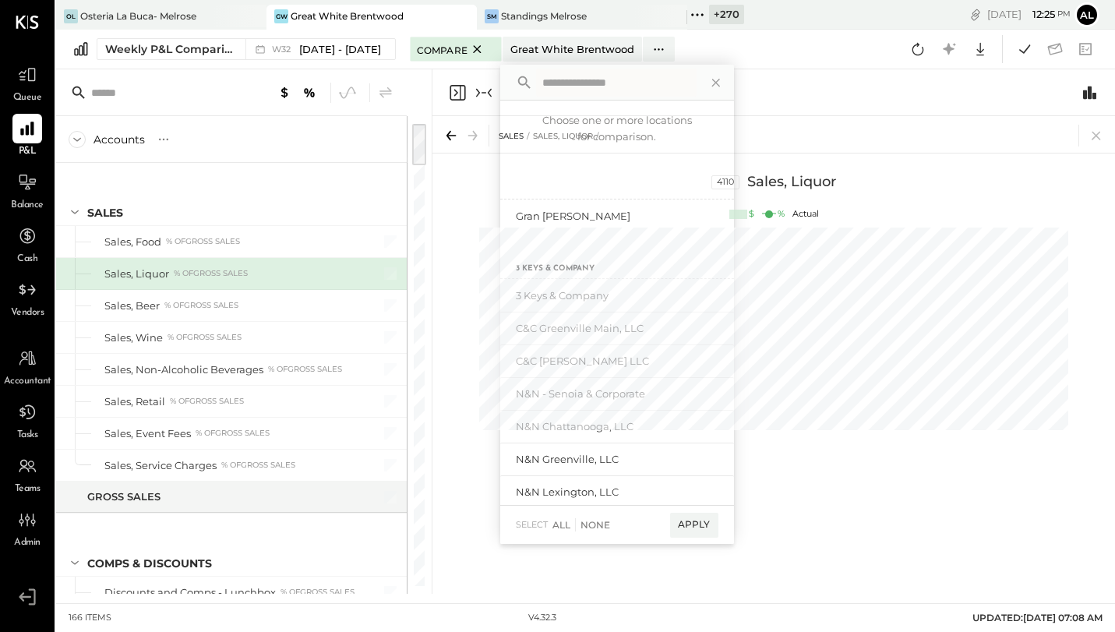
click at [415, 72] on div "Accounts S % GL Aug 4 - 10, 2025 $ % Jul 28 - Aug 3, 2025 $ % Jul 21 - 27, 2025…" at bounding box center [244, 331] width 376 height 525
click at [479, 55] on icon at bounding box center [477, 49] width 19 height 19
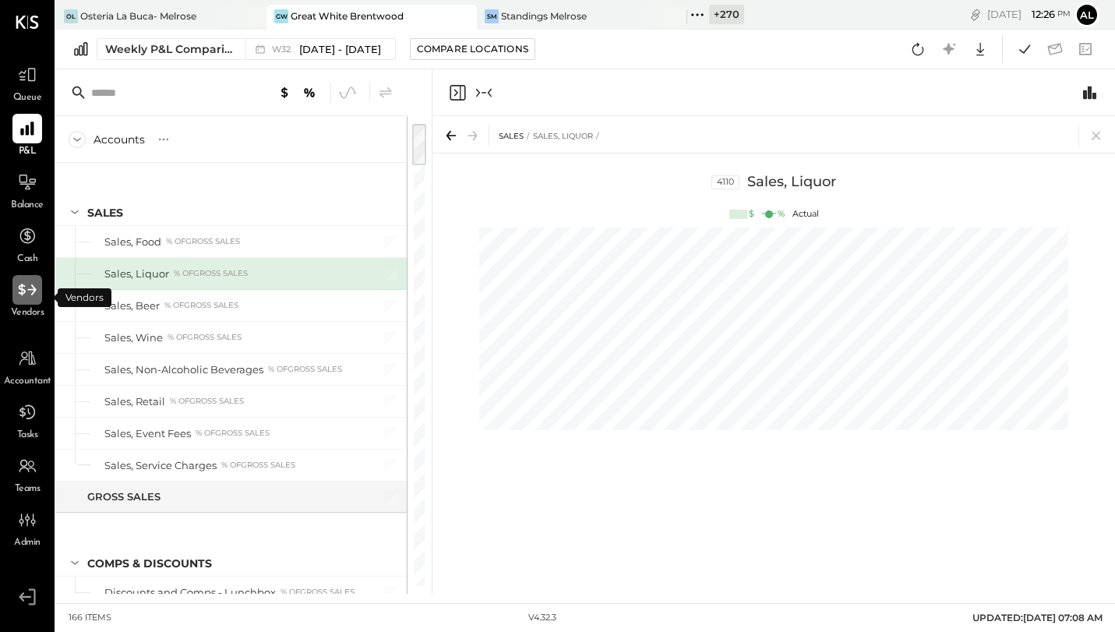
click at [29, 295] on icon at bounding box center [27, 290] width 20 height 20
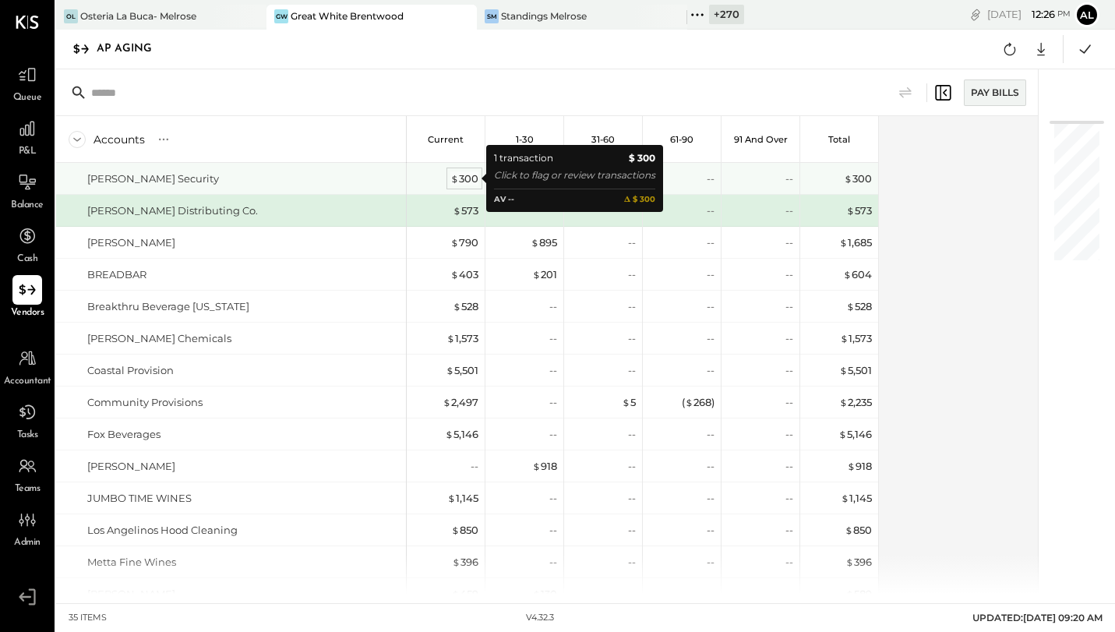
click at [465, 179] on div "$ 300" at bounding box center [465, 178] width 28 height 15
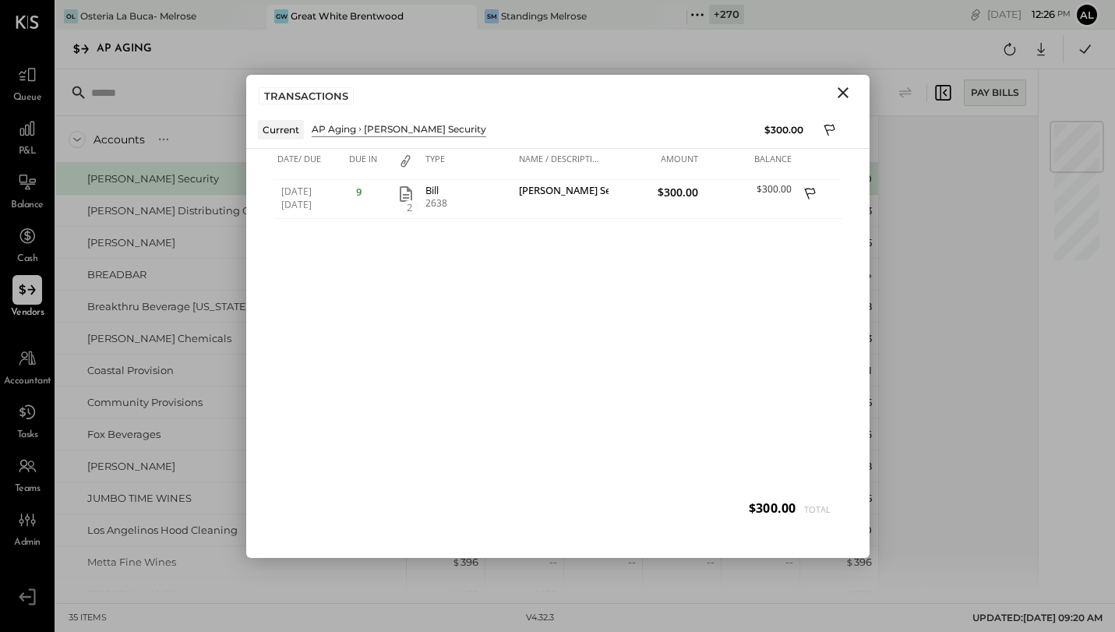
click at [848, 94] on icon "Close" at bounding box center [843, 92] width 19 height 19
